Goal: Task Accomplishment & Management: Manage account settings

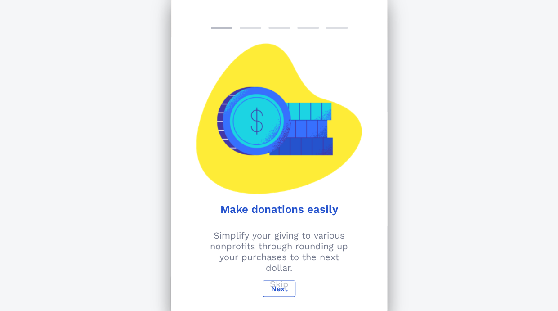
scroll to position [117, 0]
click at [286, 282] on p "Skip" at bounding box center [279, 283] width 19 height 11
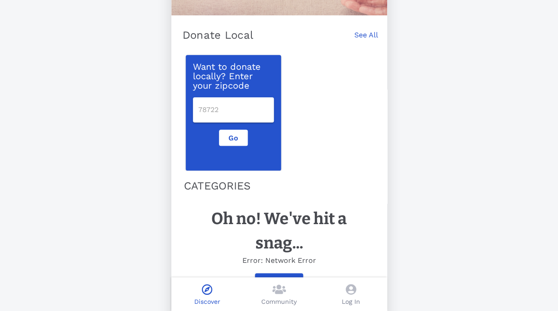
scroll to position [169, 0]
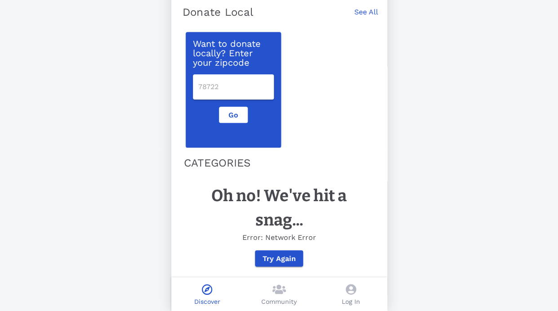
click at [348, 282] on icon at bounding box center [351, 289] width 10 height 11
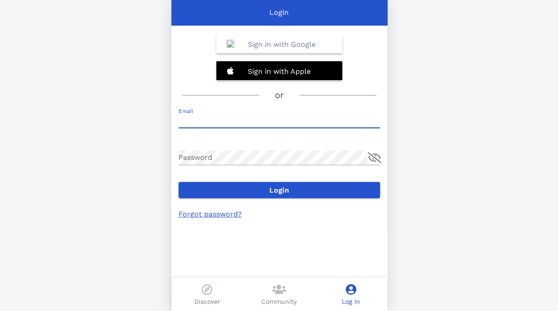
click at [241, 118] on input "Email" at bounding box center [279, 120] width 201 height 14
type input "[PERSON_NAME][EMAIL_ADDRESS][DOMAIN_NAME]"
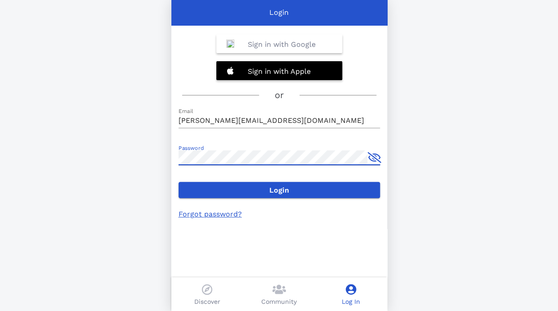
click at [377, 160] on button "append icon" at bounding box center [374, 157] width 13 height 11
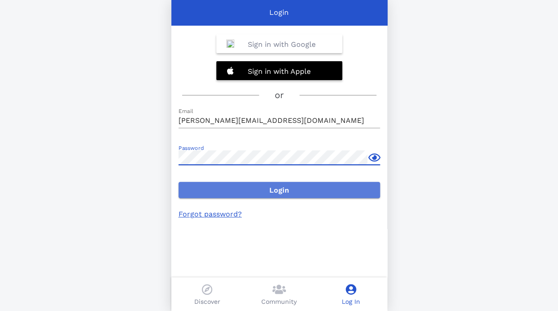
click at [286, 193] on span "Login" at bounding box center [279, 190] width 187 height 9
